Goal: Task Accomplishment & Management: Use online tool/utility

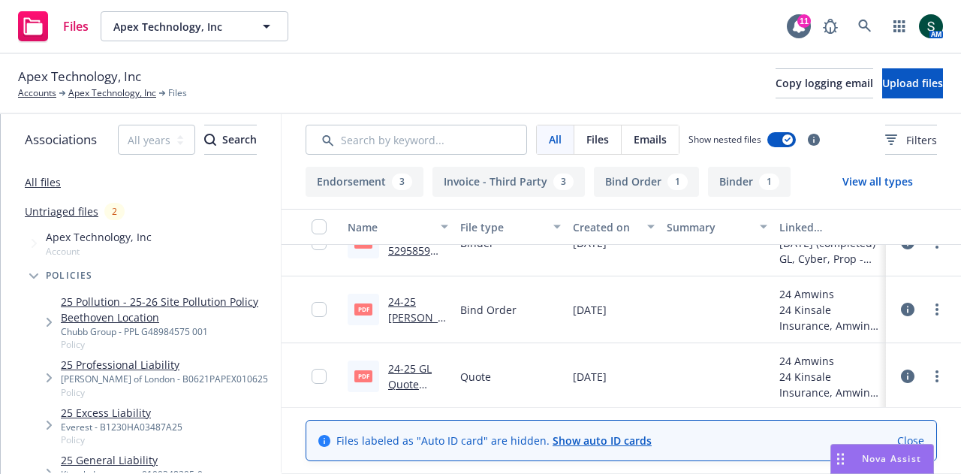
scroll to position [500, 0]
click at [101, 89] on link "Apex Technology, Inc" at bounding box center [112, 93] width 88 height 14
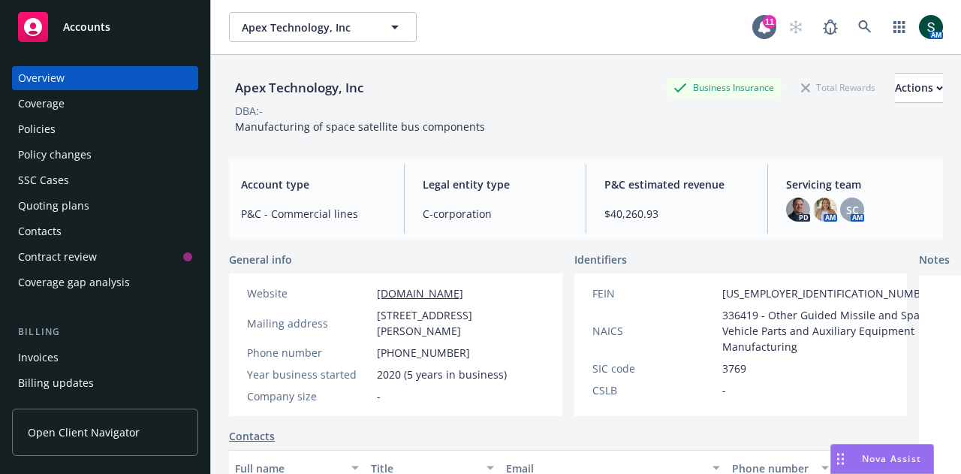
click at [92, 212] on div "Quoting plans" at bounding box center [105, 206] width 174 height 24
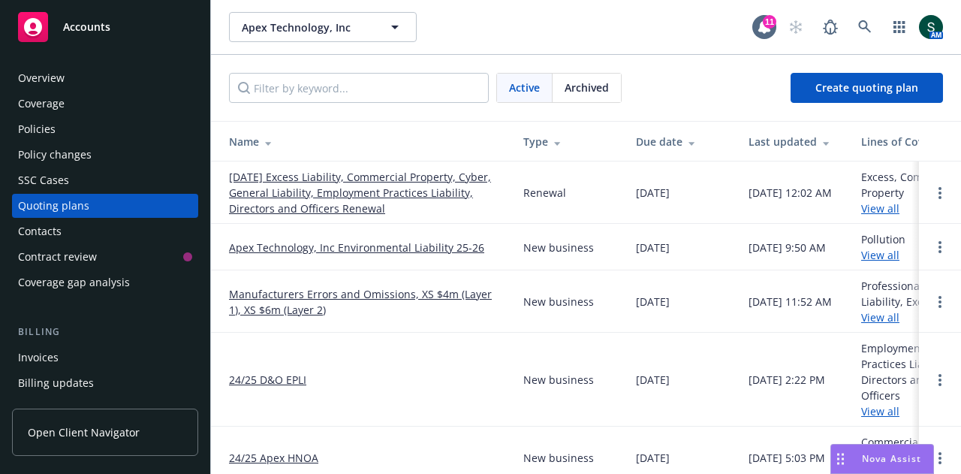
click at [354, 182] on link "09/15/25 Excess Liability, Commercial Property, Cyber, General Liability, Emplo…" at bounding box center [364, 192] width 270 height 47
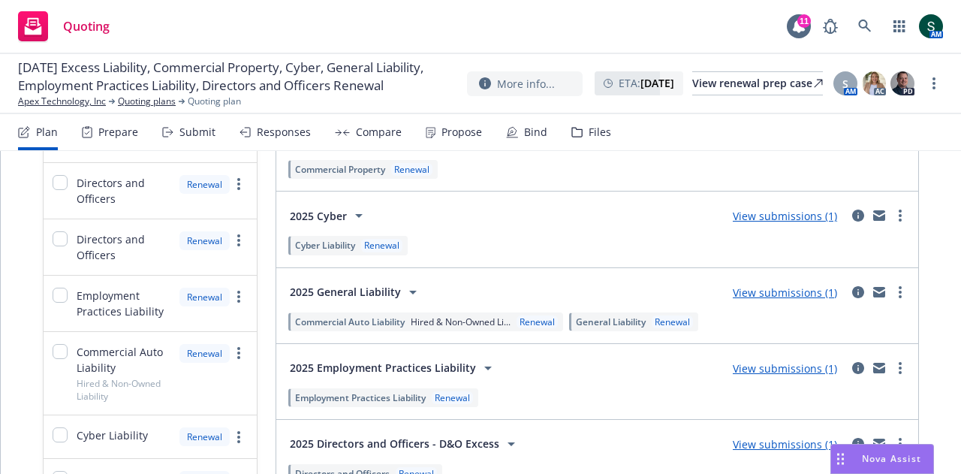
scroll to position [375, 0]
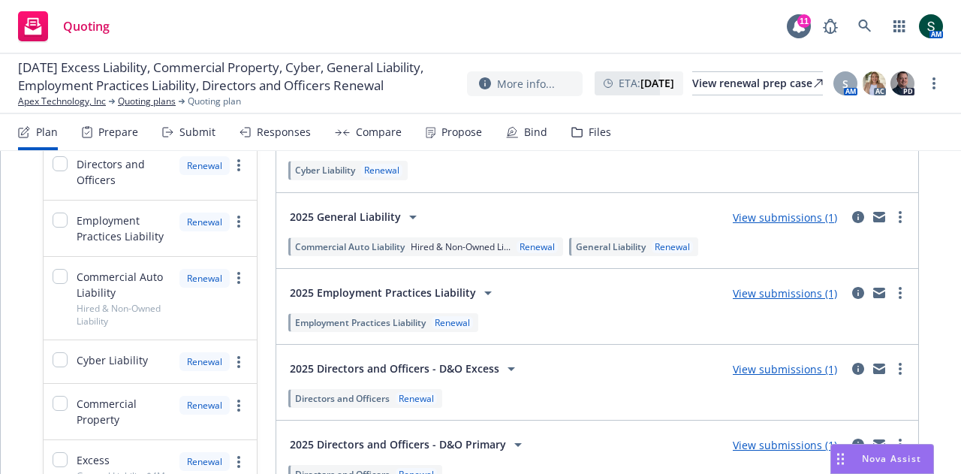
click at [778, 213] on link "View submissions (1)" at bounding box center [785, 217] width 104 height 14
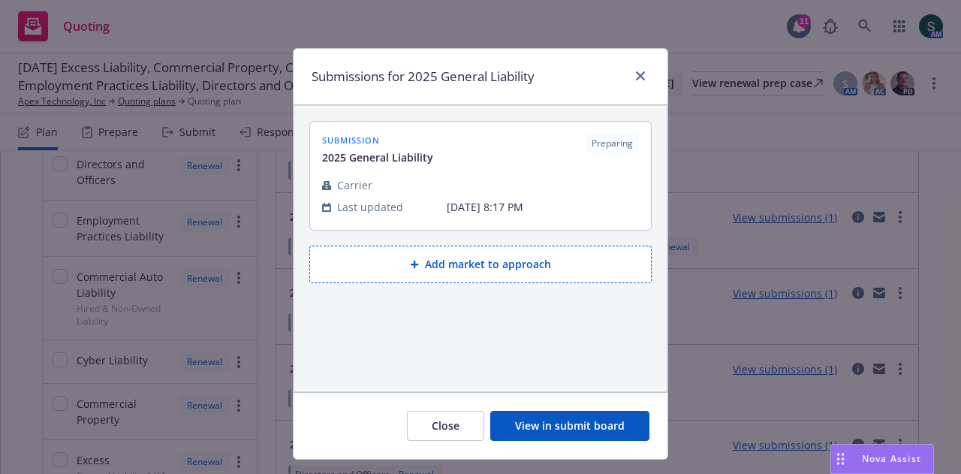
click at [546, 430] on button "View in submit board" at bounding box center [569, 426] width 159 height 30
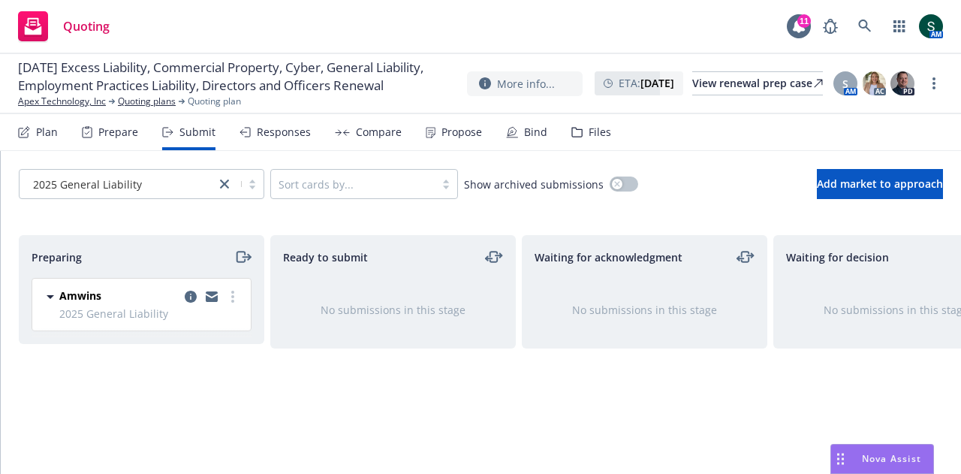
click at [100, 318] on span "2025 General Liability" at bounding box center [150, 314] width 182 height 16
click at [233, 300] on circle "more" at bounding box center [232, 301] width 3 height 3
click at [189, 296] on icon "copy logging email" at bounding box center [191, 296] width 12 height 12
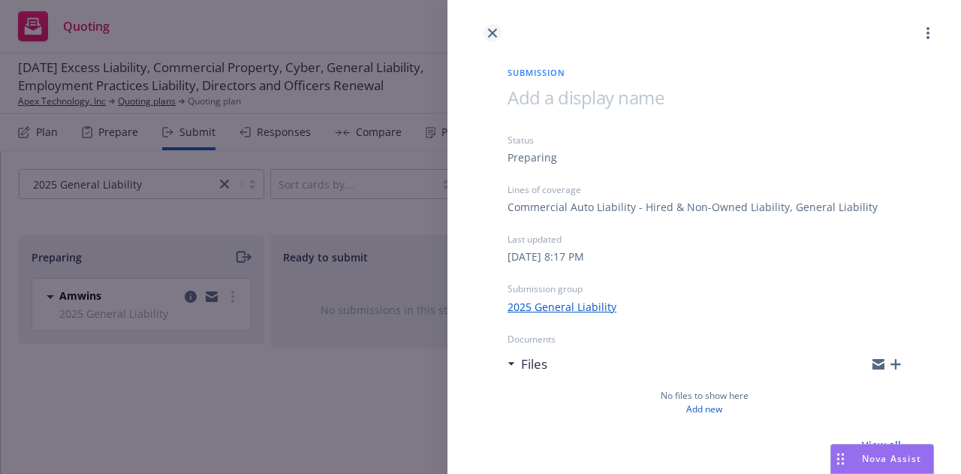
click at [497, 36] on link "close" at bounding box center [492, 33] width 18 height 18
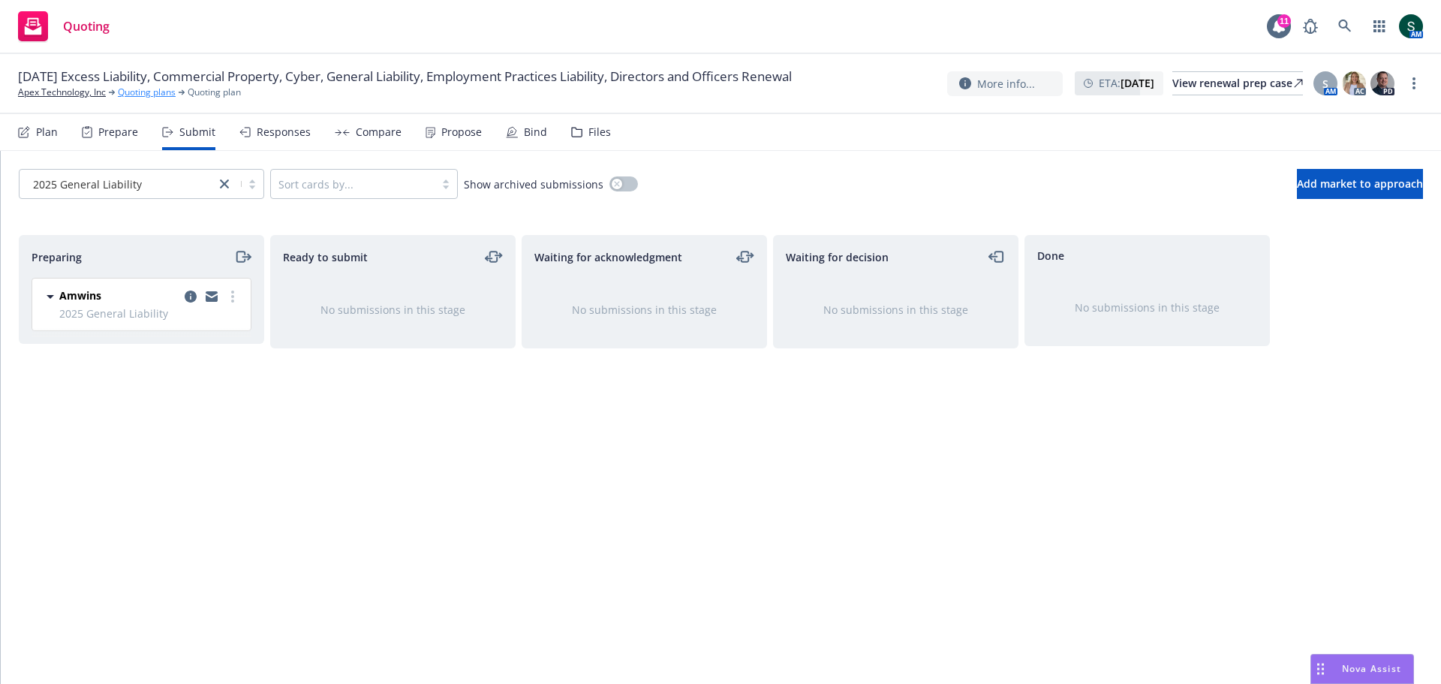
click at [164, 94] on link "Quoting plans" at bounding box center [147, 93] width 58 height 14
